Goal: Task Accomplishment & Management: Use online tool/utility

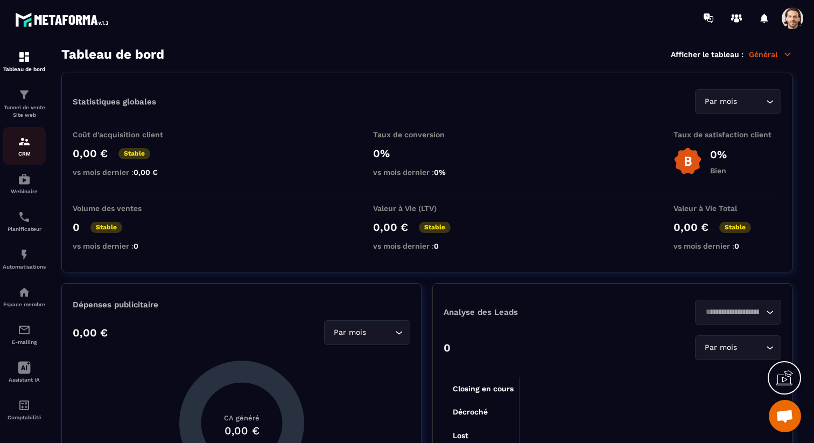
scroll to position [10, 0]
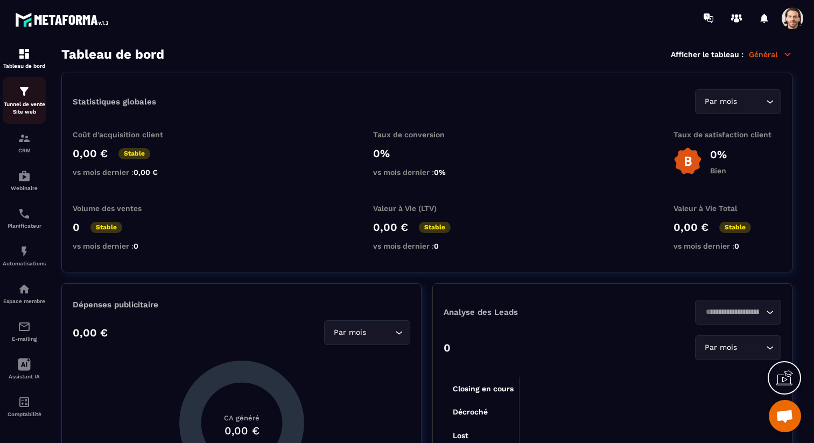
click at [26, 101] on p "Tunnel de vente Site web" at bounding box center [24, 108] width 43 height 15
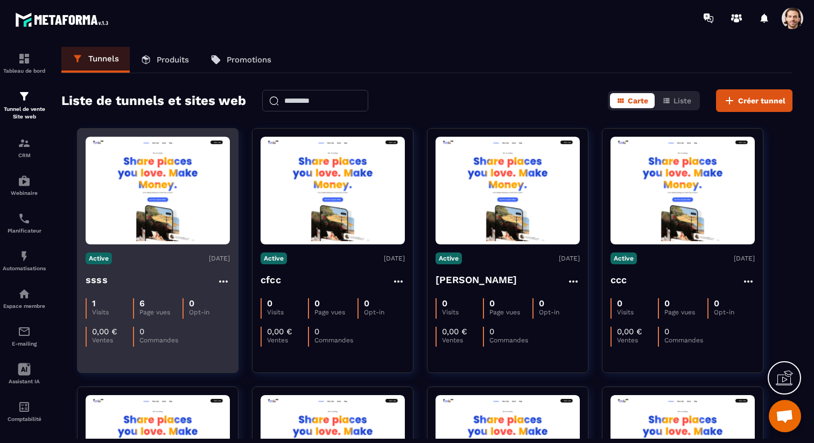
click at [93, 285] on h4 "ssss" at bounding box center [97, 279] width 22 height 15
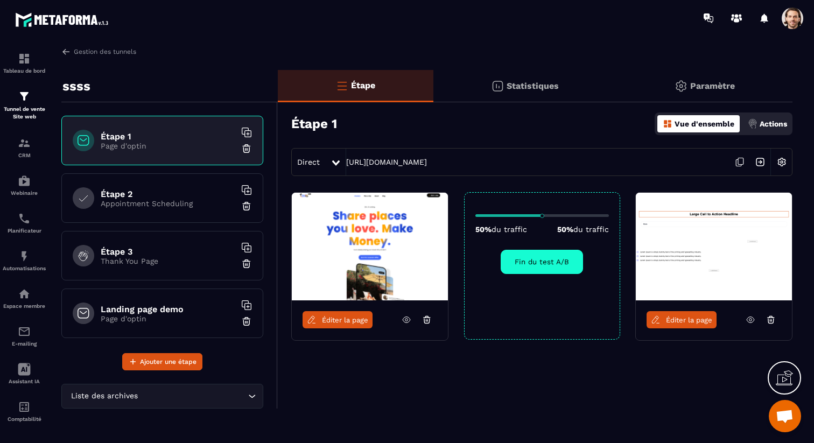
scroll to position [6, 0]
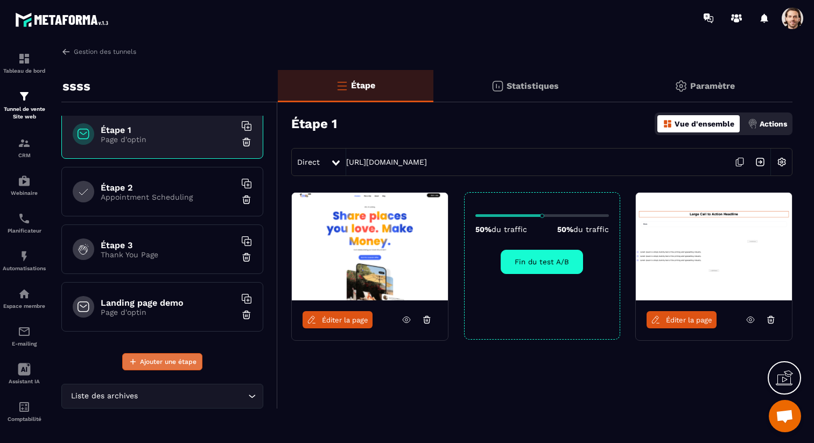
click at [172, 365] on span "Ajouter une étape" at bounding box center [168, 361] width 57 height 11
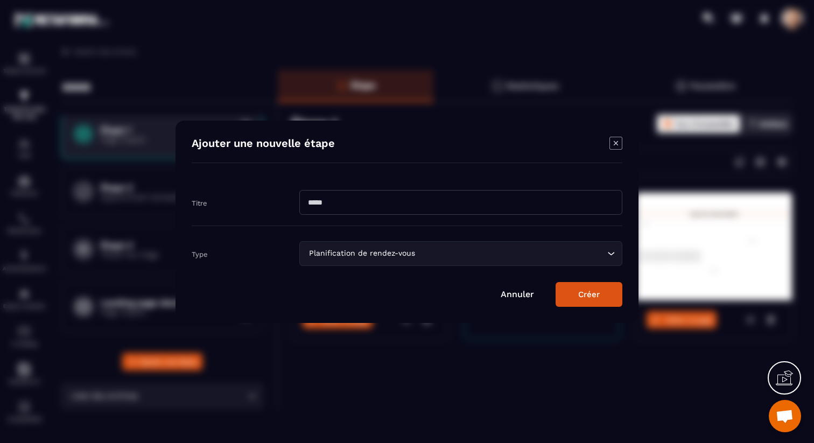
click at [615, 146] on icon "Modal window" at bounding box center [616, 143] width 13 height 13
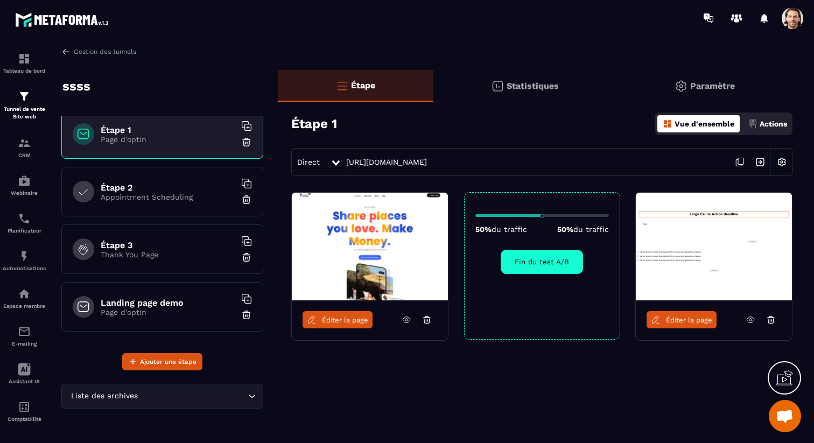
click at [344, 320] on span "Éditer la page" at bounding box center [345, 320] width 46 height 8
